Goal: Transaction & Acquisition: Download file/media

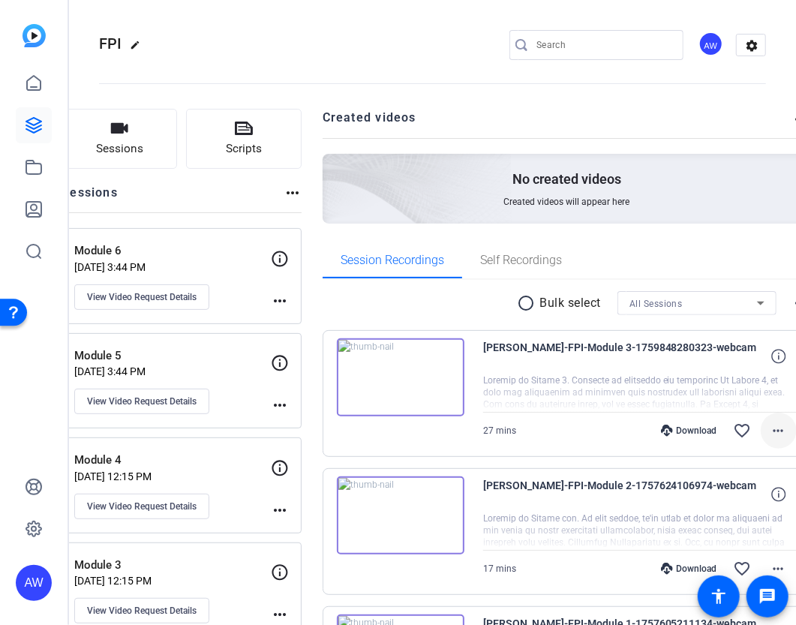
click at [761, 439] on span at bounding box center [779, 431] width 36 height 36
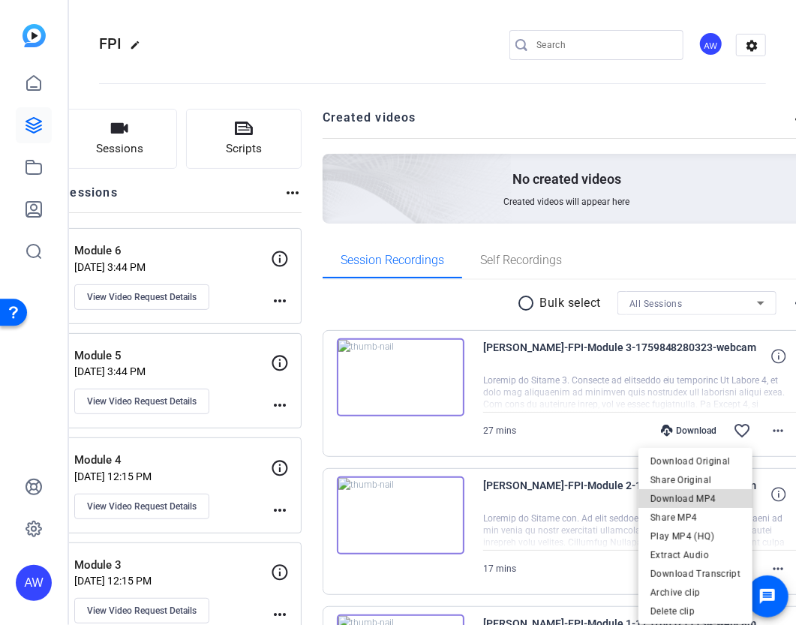
click at [725, 502] on span "Download MP4" at bounding box center [696, 499] width 90 height 18
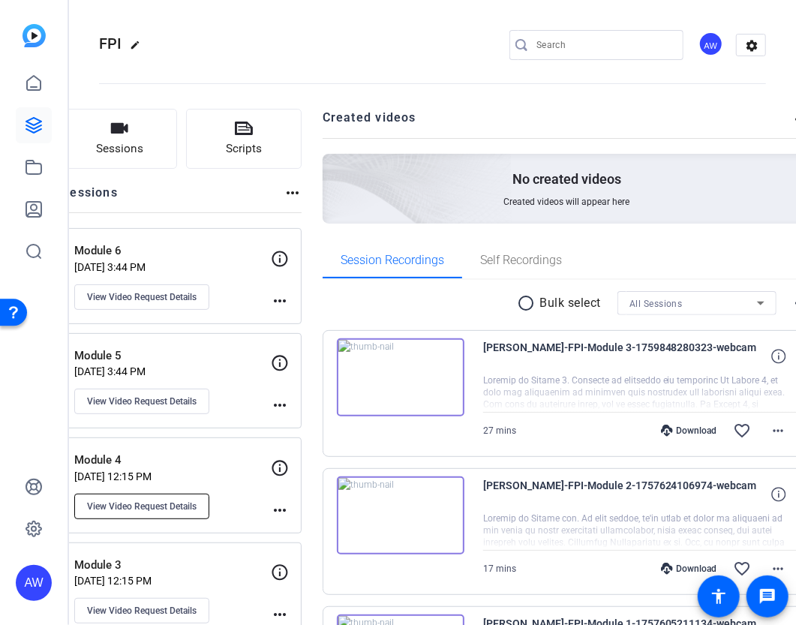
click at [180, 503] on span "View Video Request Details" at bounding box center [142, 507] width 110 height 12
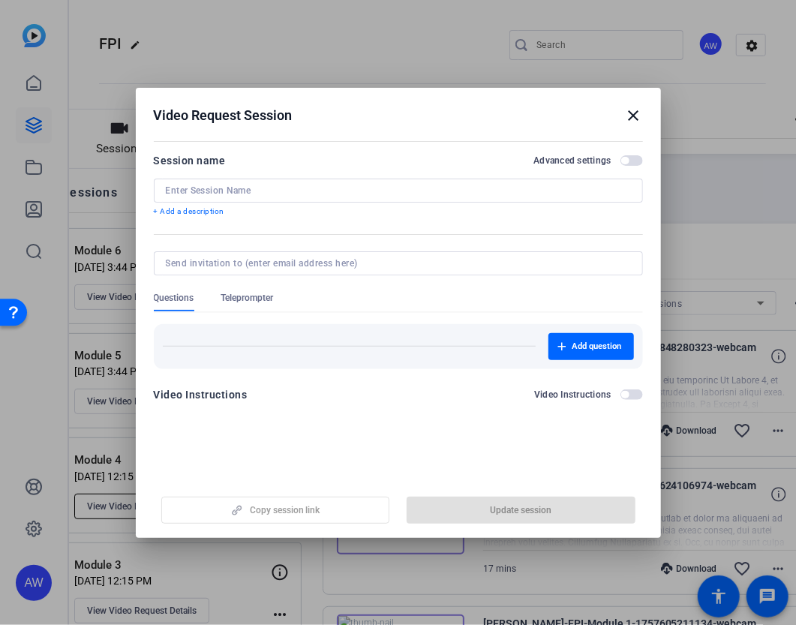
type input "Module 4"
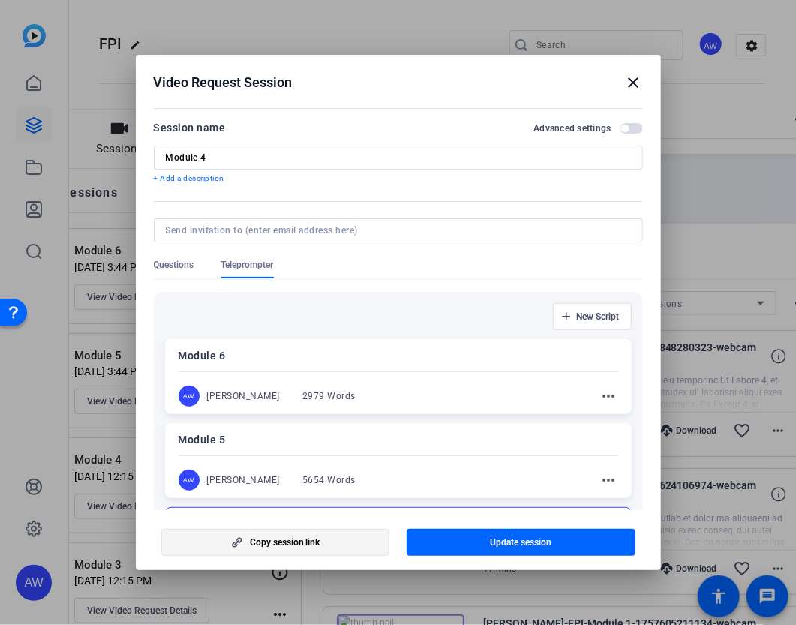
click at [294, 546] on span "Copy session link" at bounding box center [285, 543] width 71 height 12
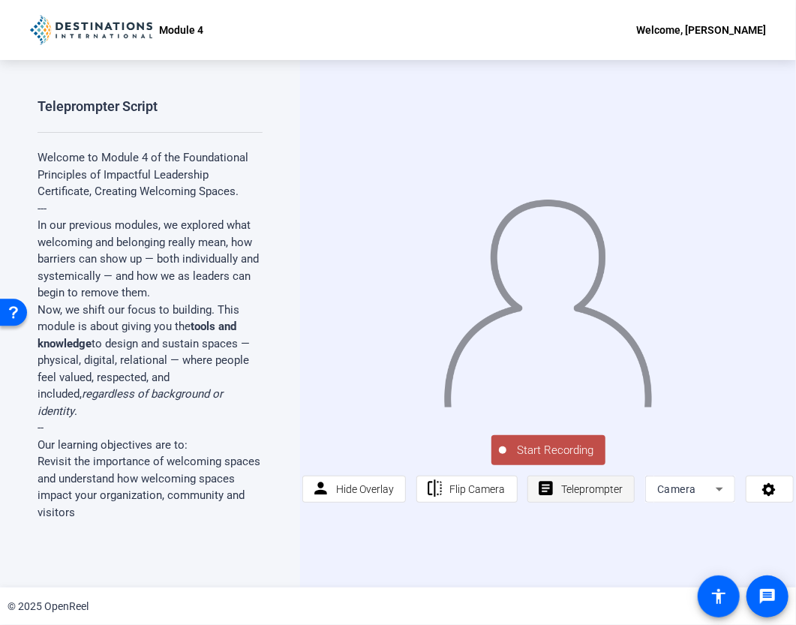
click at [566, 494] on span "Teleprompter" at bounding box center [593, 489] width 62 height 12
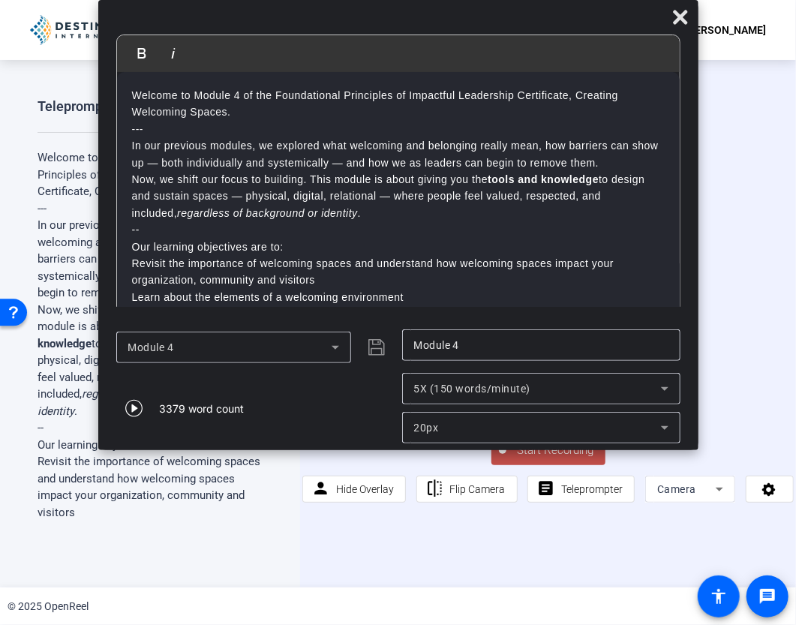
click at [419, 400] on div "5X (150 words/minute)" at bounding box center [541, 389] width 254 height 32
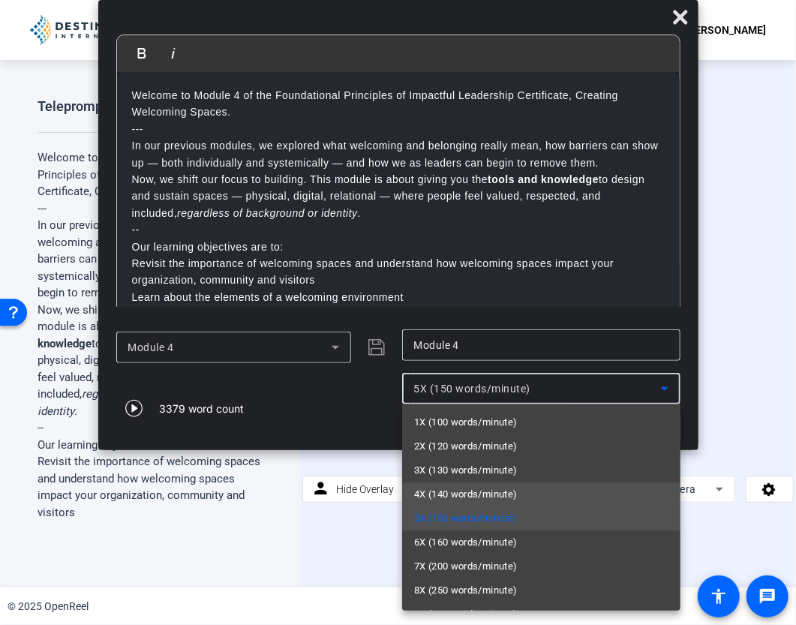
click at [445, 495] on span "4X (140 words/minute)" at bounding box center [466, 495] width 104 height 18
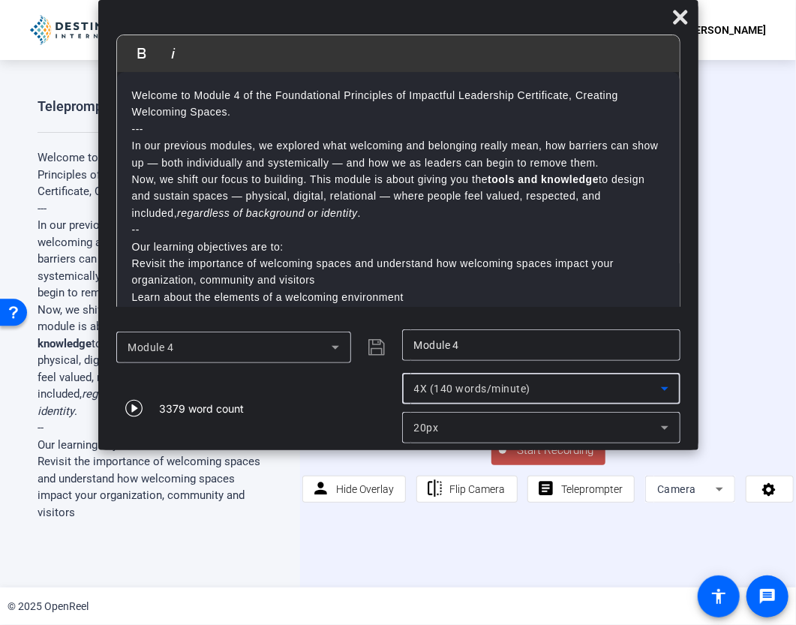
click at [429, 426] on span "20px" at bounding box center [426, 428] width 25 height 12
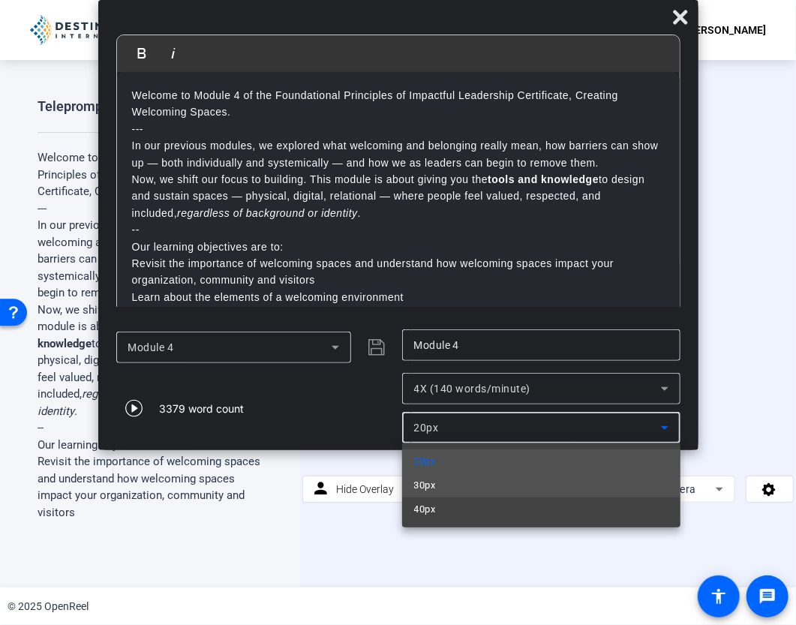
click at [438, 482] on mat-option "30px" at bounding box center [541, 486] width 279 height 24
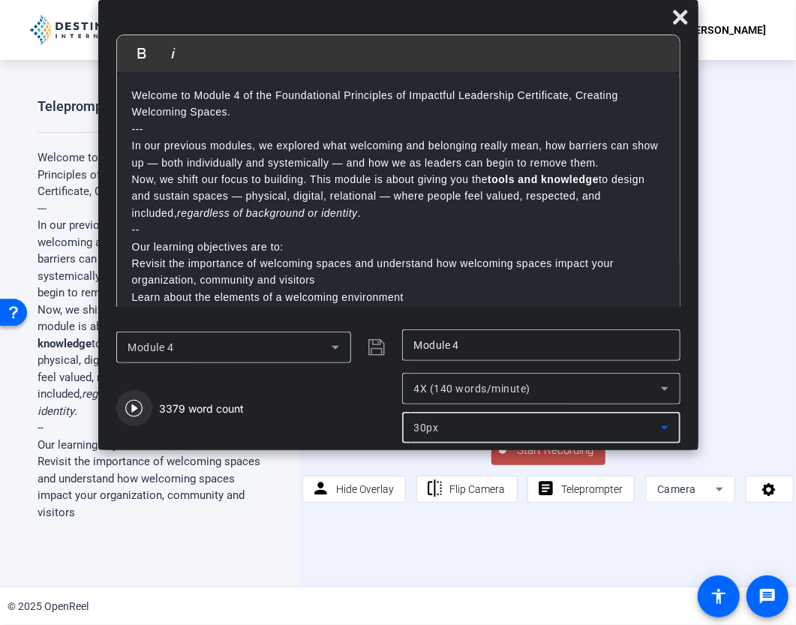
click at [140, 407] on icon "button" at bounding box center [134, 408] width 18 height 18
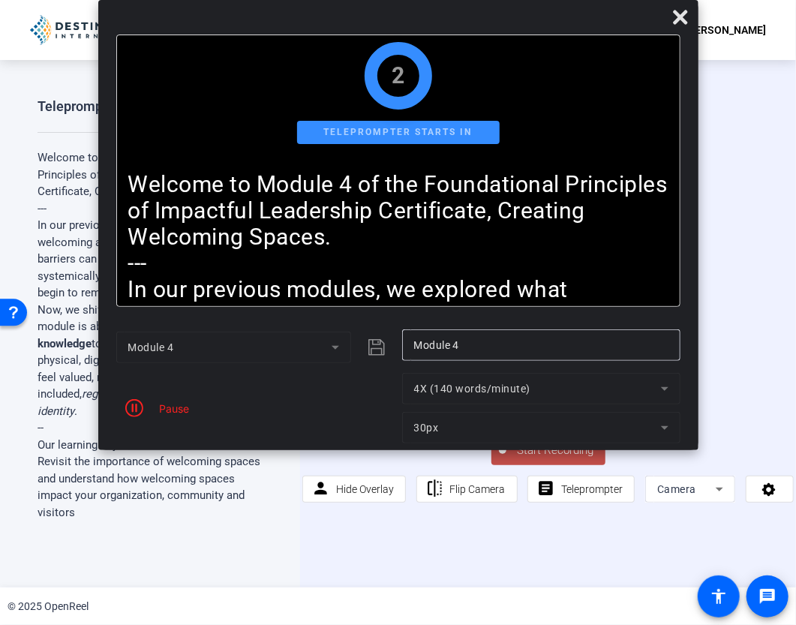
click at [565, 454] on span "Start Recording" at bounding box center [556, 450] width 99 height 17
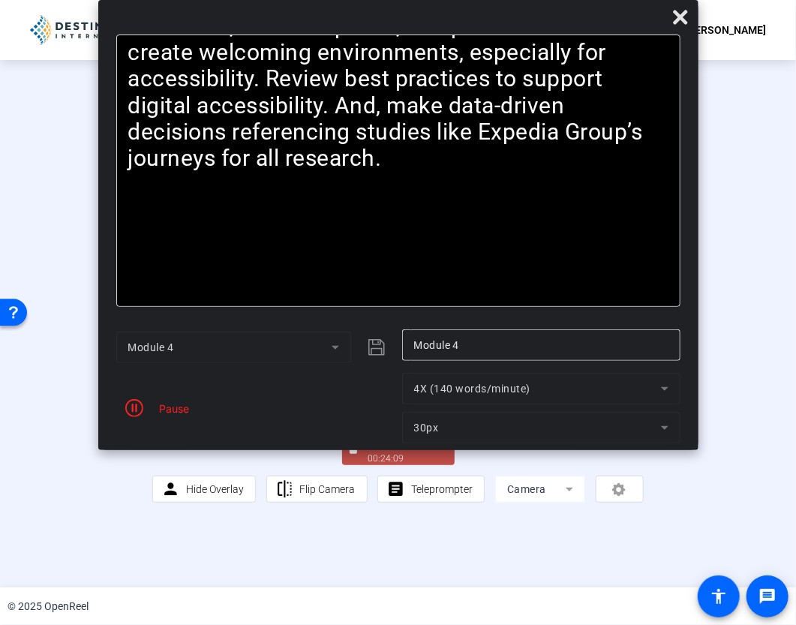
click at [422, 453] on div "Stop Recording" at bounding box center [406, 443] width 75 height 17
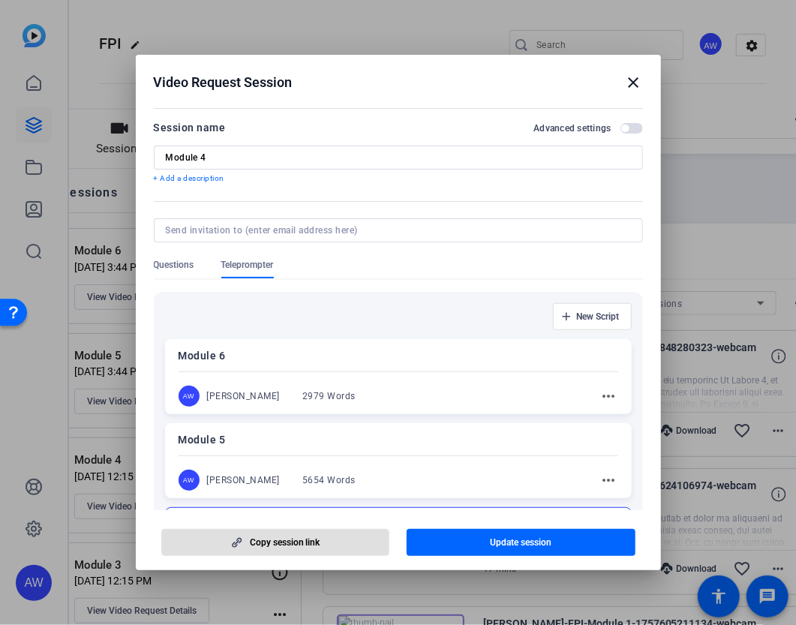
click at [634, 92] on mat-icon "close" at bounding box center [634, 83] width 18 height 18
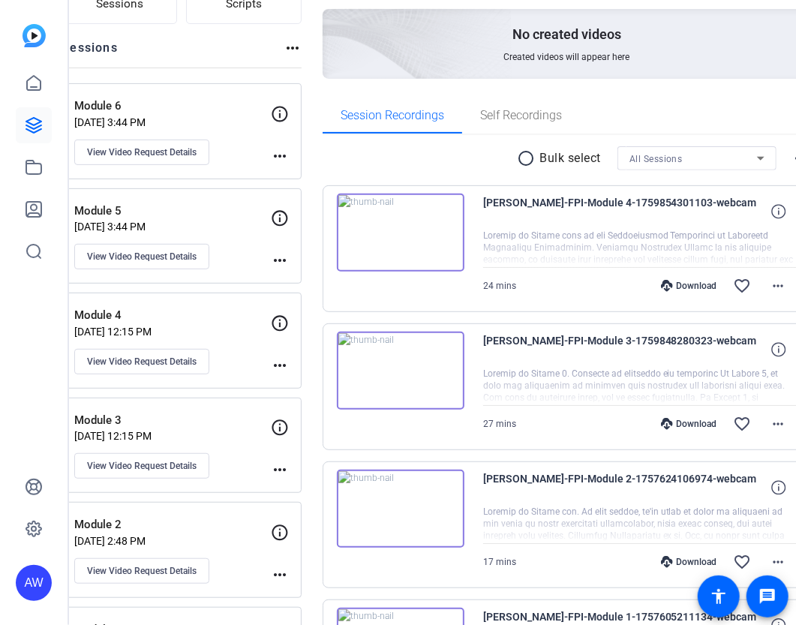
scroll to position [147, 0]
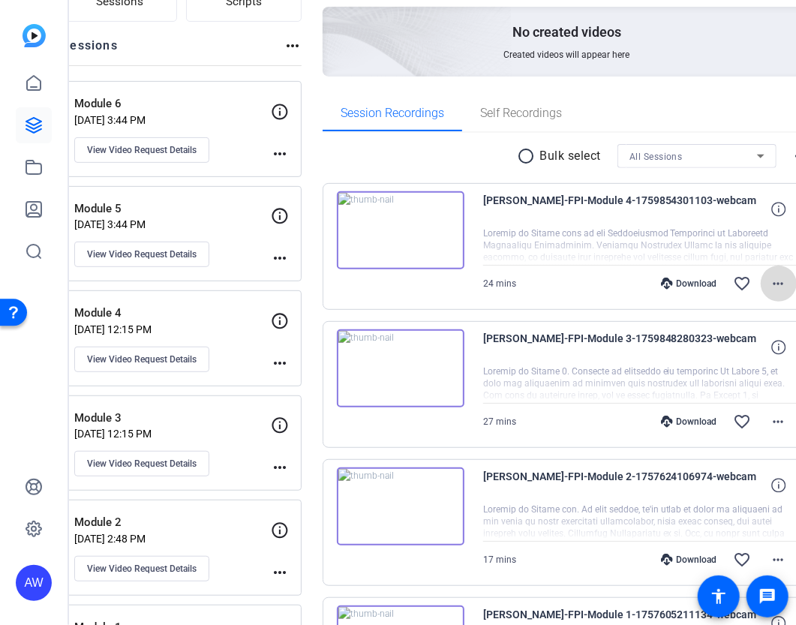
click at [770, 289] on mat-icon "more_horiz" at bounding box center [779, 284] width 18 height 18
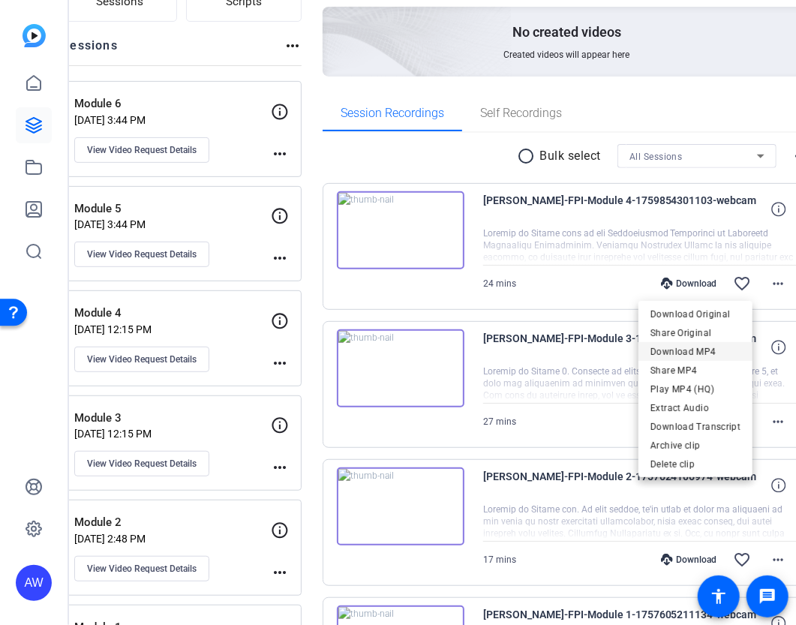
click at [724, 356] on span "Download MP4" at bounding box center [696, 352] width 90 height 18
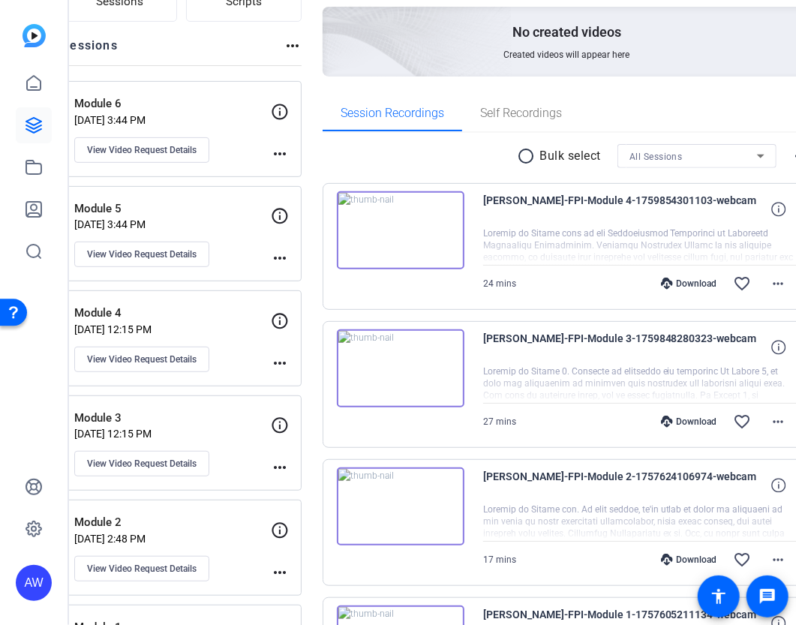
drag, startPoint x: 56, startPoint y: 376, endPoint x: 86, endPoint y: 370, distance: 31.4
click at [56, 376] on div "AW" at bounding box center [34, 312] width 68 height 625
click at [188, 250] on span "View Video Request Details" at bounding box center [142, 254] width 110 height 12
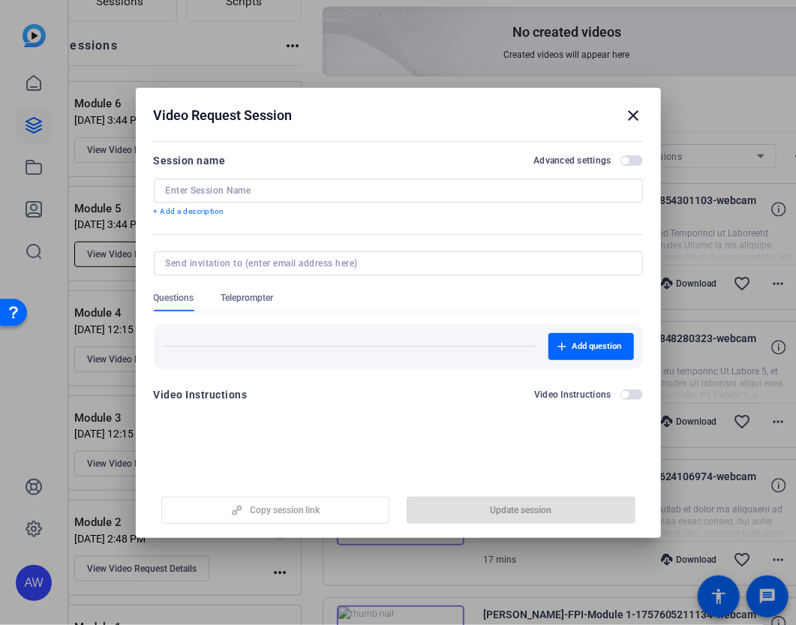
type input "Module 5"
